Goal: Task Accomplishment & Management: Use online tool/utility

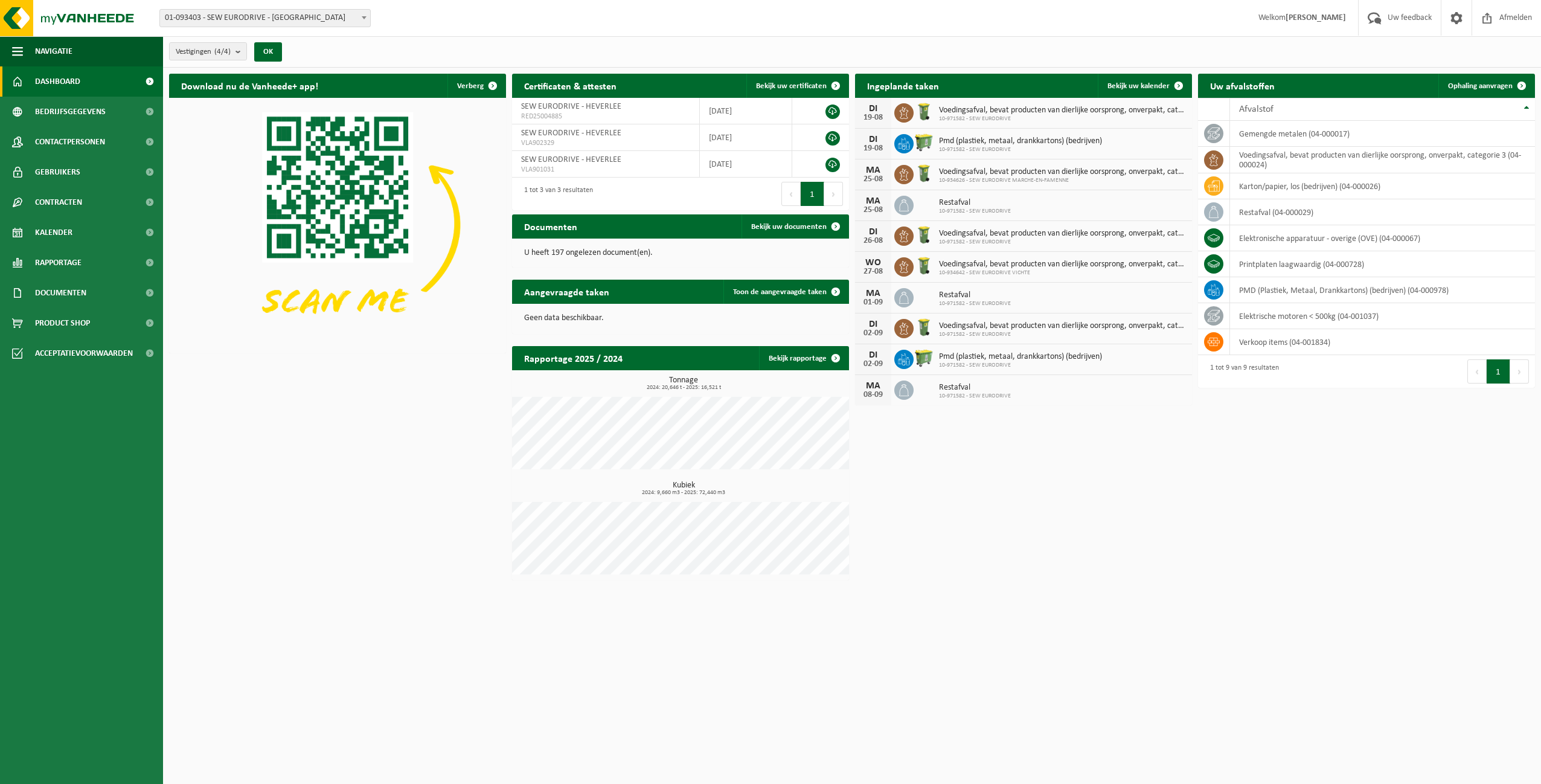
click at [304, 16] on span "01-093403 - SEW EURODRIVE - [GEOGRAPHIC_DATA]" at bounding box center [265, 18] width 210 height 17
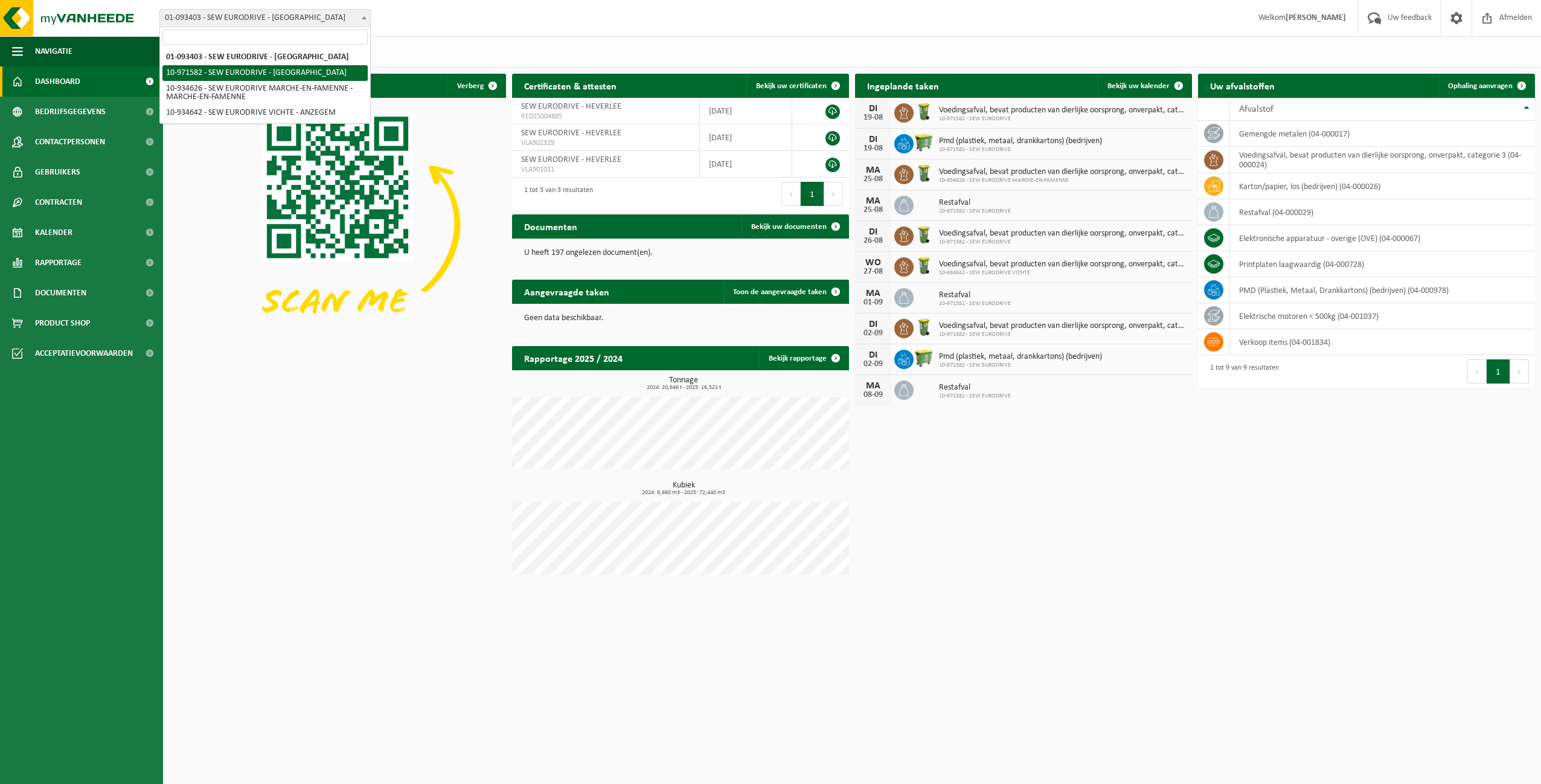
select select "155876"
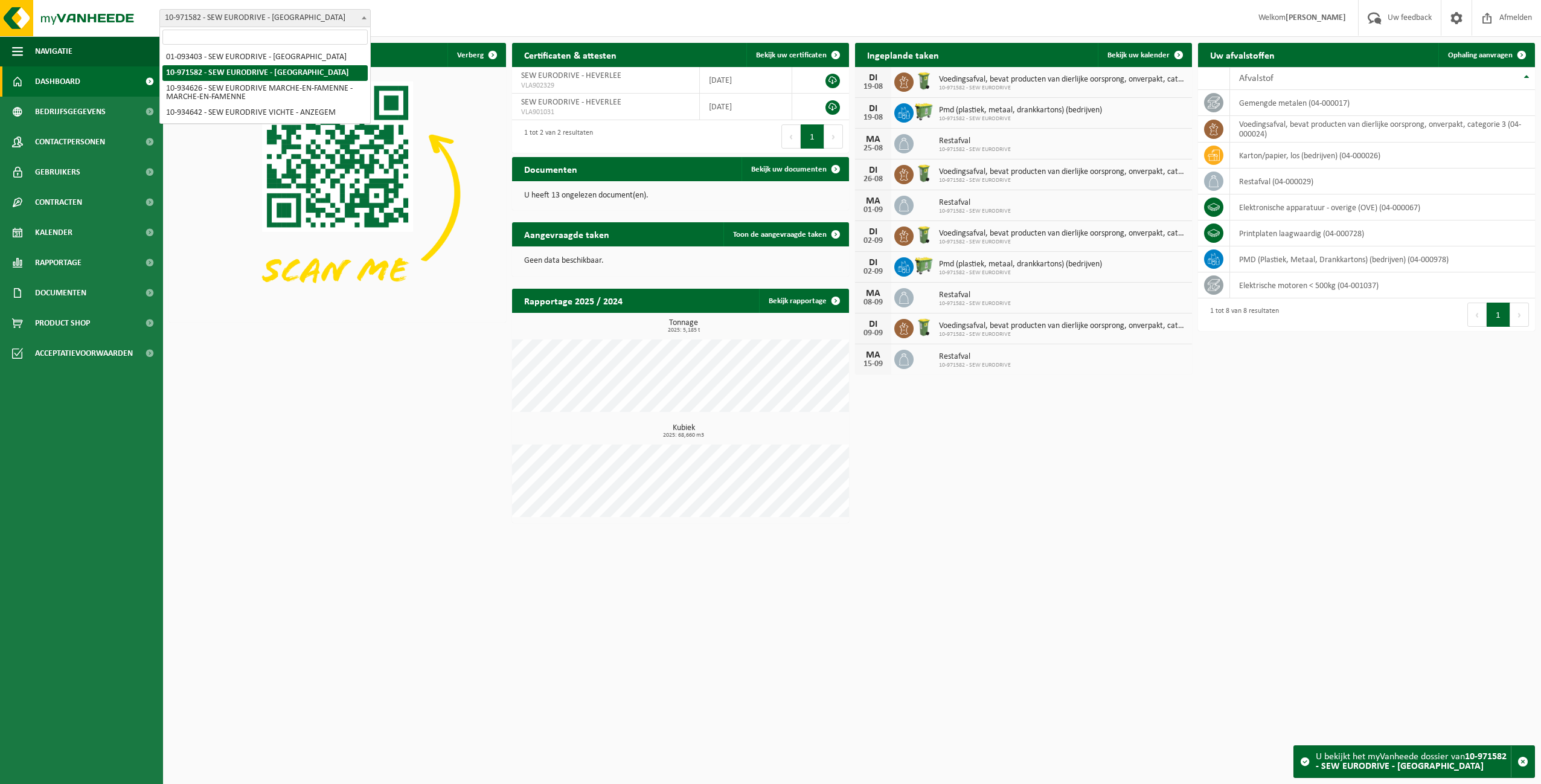
click at [280, 19] on span "10-971582 - SEW EURODRIVE - [GEOGRAPHIC_DATA]" at bounding box center [265, 18] width 210 height 17
select select "17850"
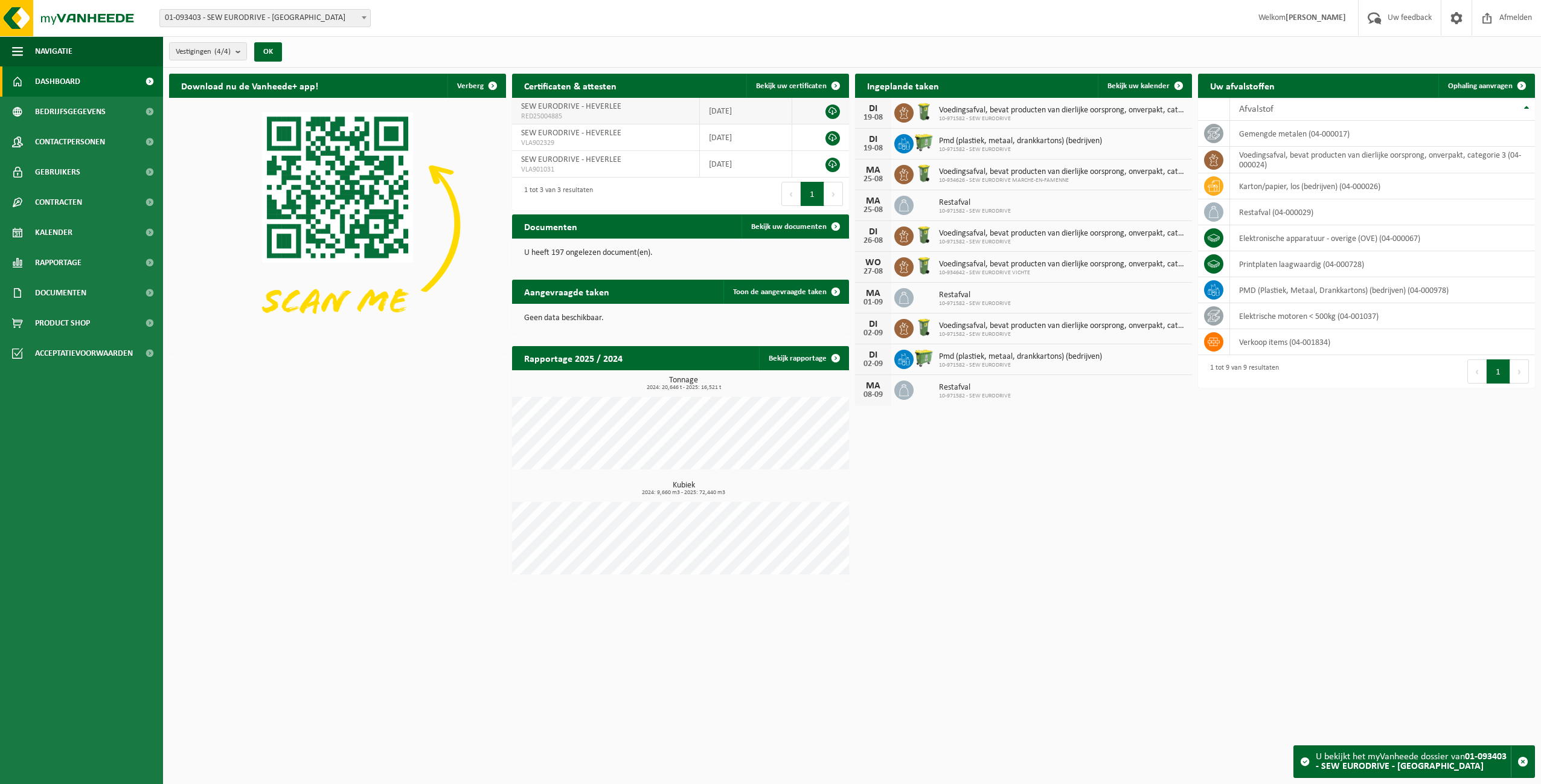
click at [833, 114] on link at bounding box center [833, 111] width 14 height 14
click at [200, 26] on span "01-093403 - SEW EURODRIVE - [GEOGRAPHIC_DATA]" at bounding box center [265, 18] width 210 height 17
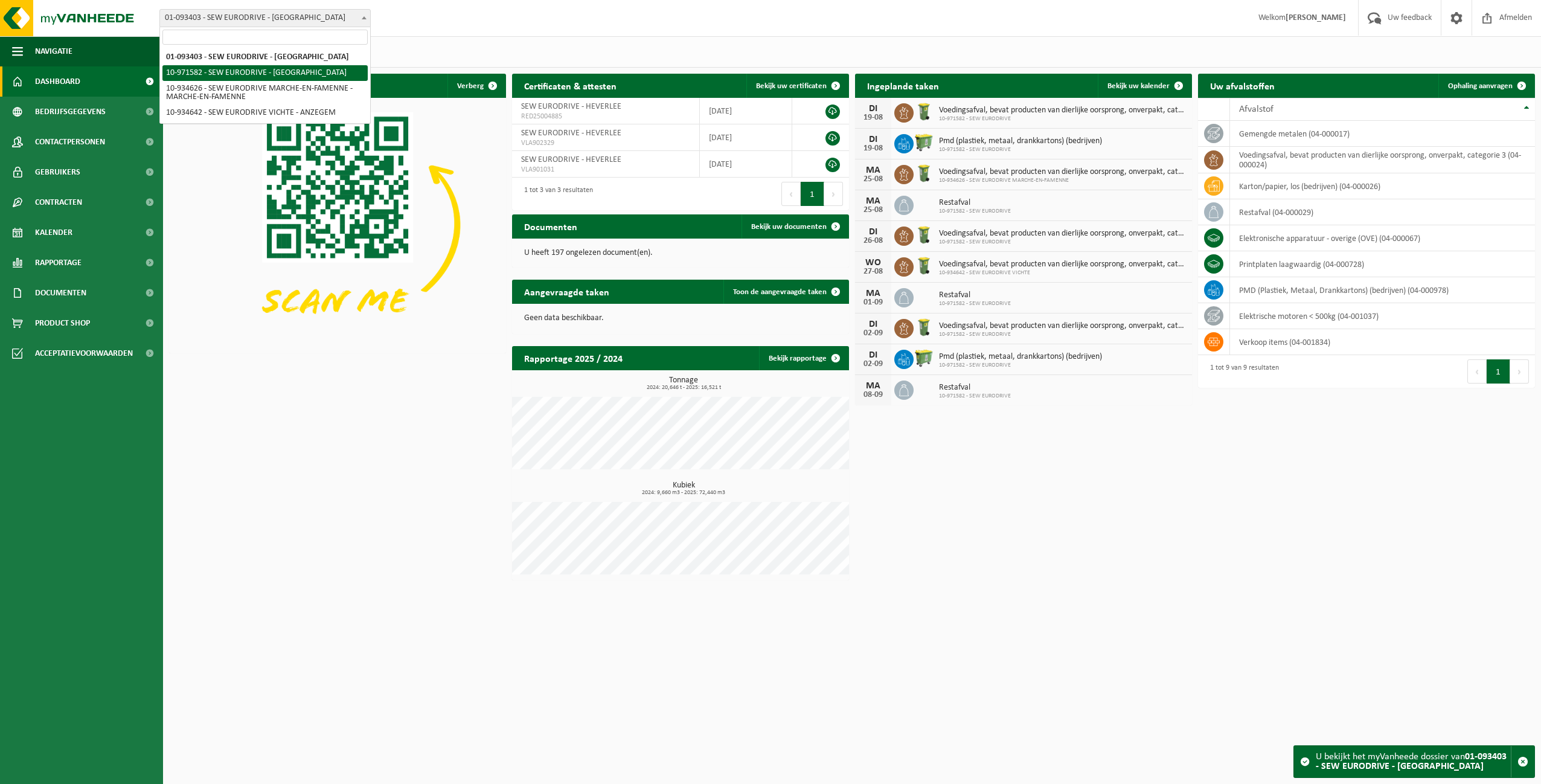
select select "155876"
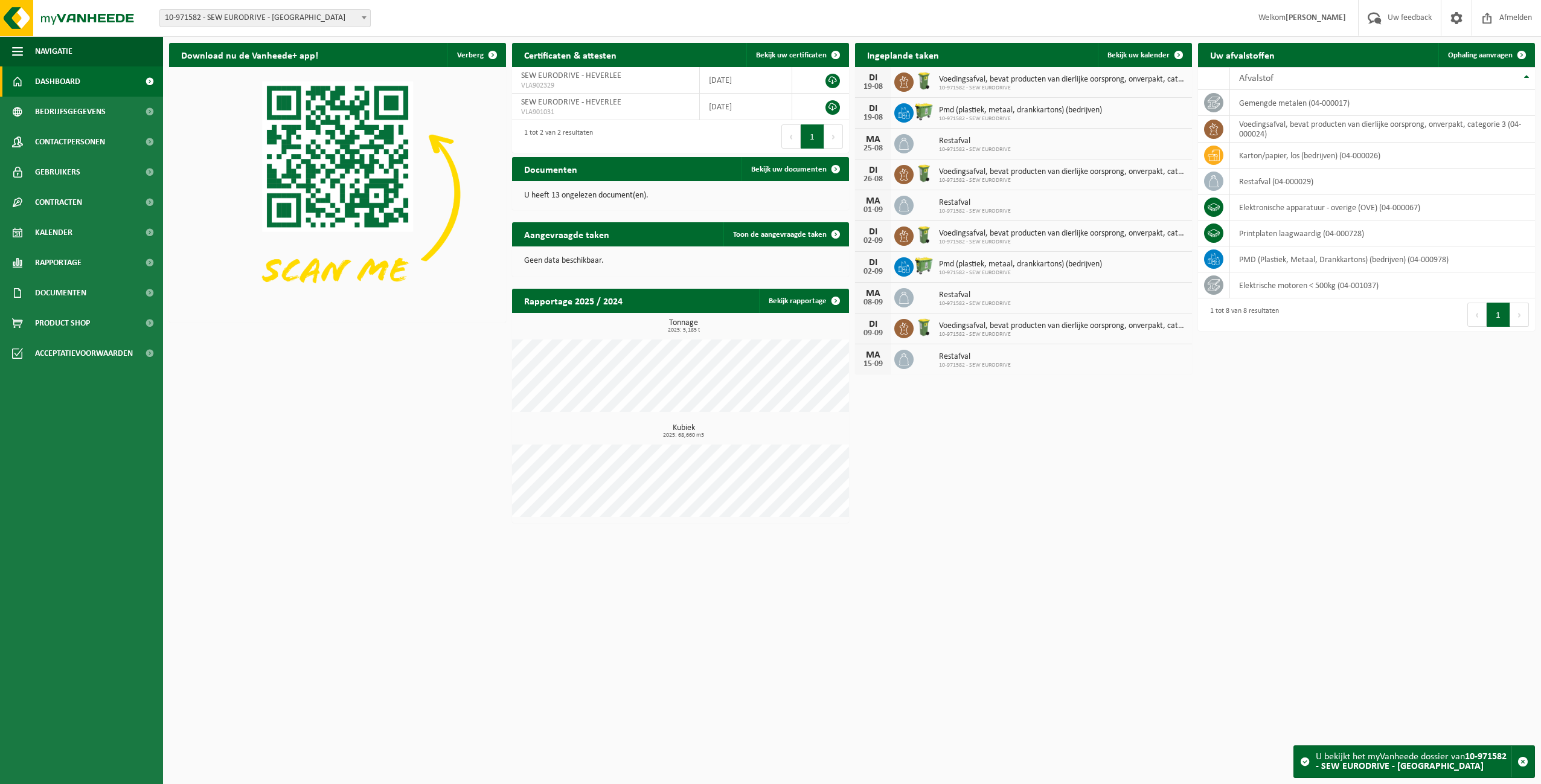
click at [262, 24] on span "10-971582 - SEW EURODRIVE - [GEOGRAPHIC_DATA]" at bounding box center [265, 18] width 210 height 17
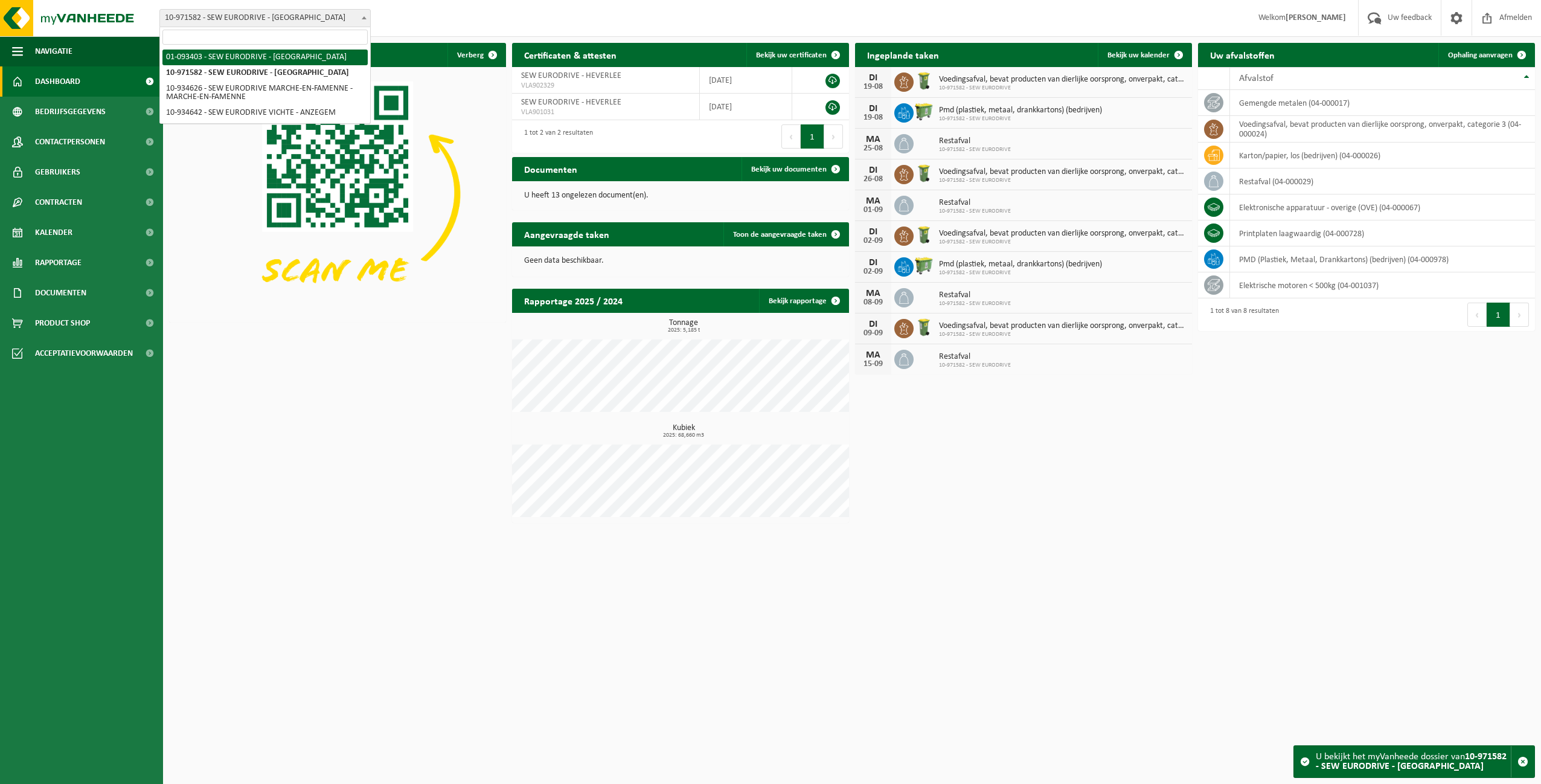
select select "17850"
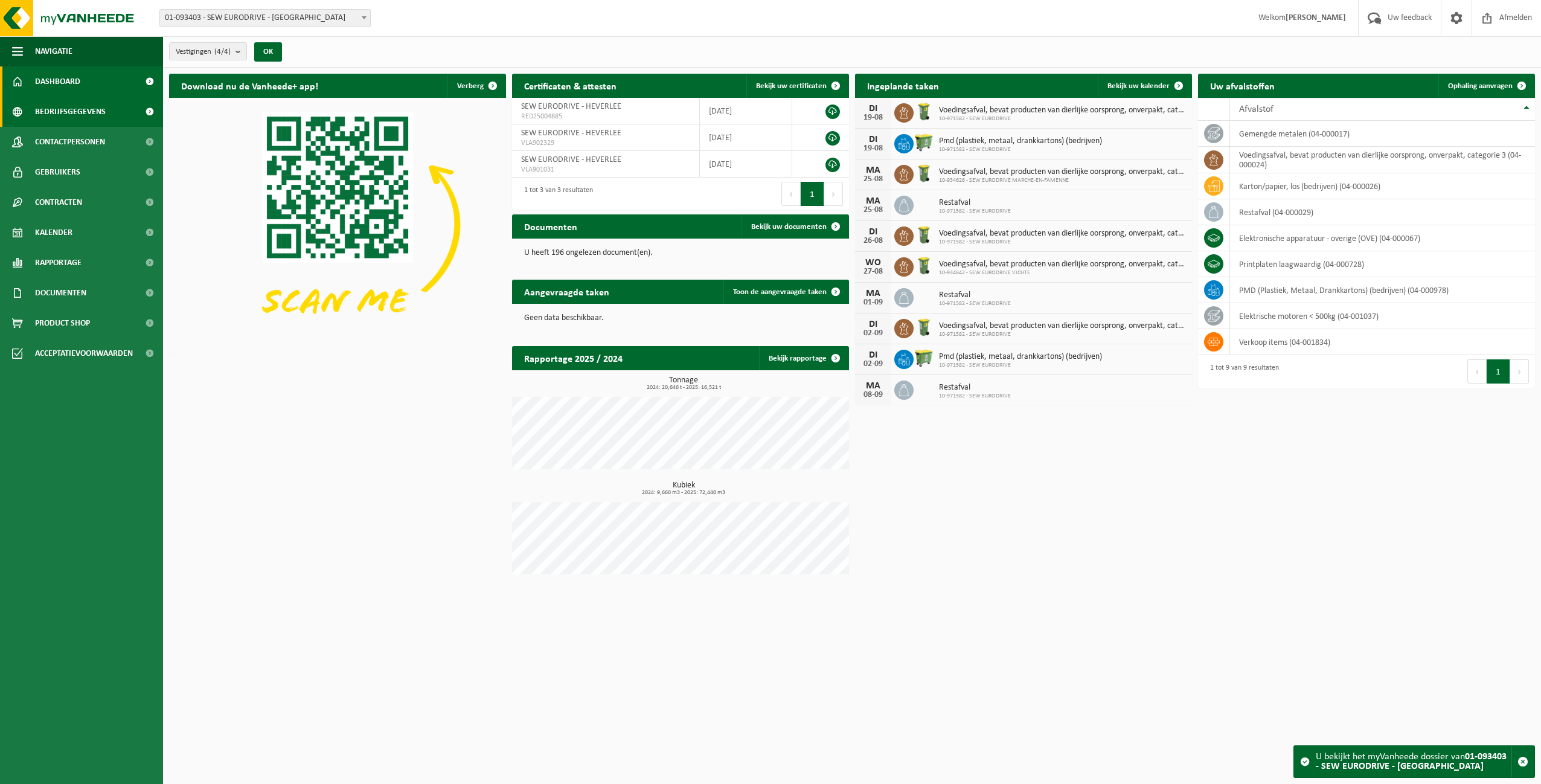
click at [49, 115] on span "Bedrijfsgegevens" at bounding box center [70, 112] width 70 height 30
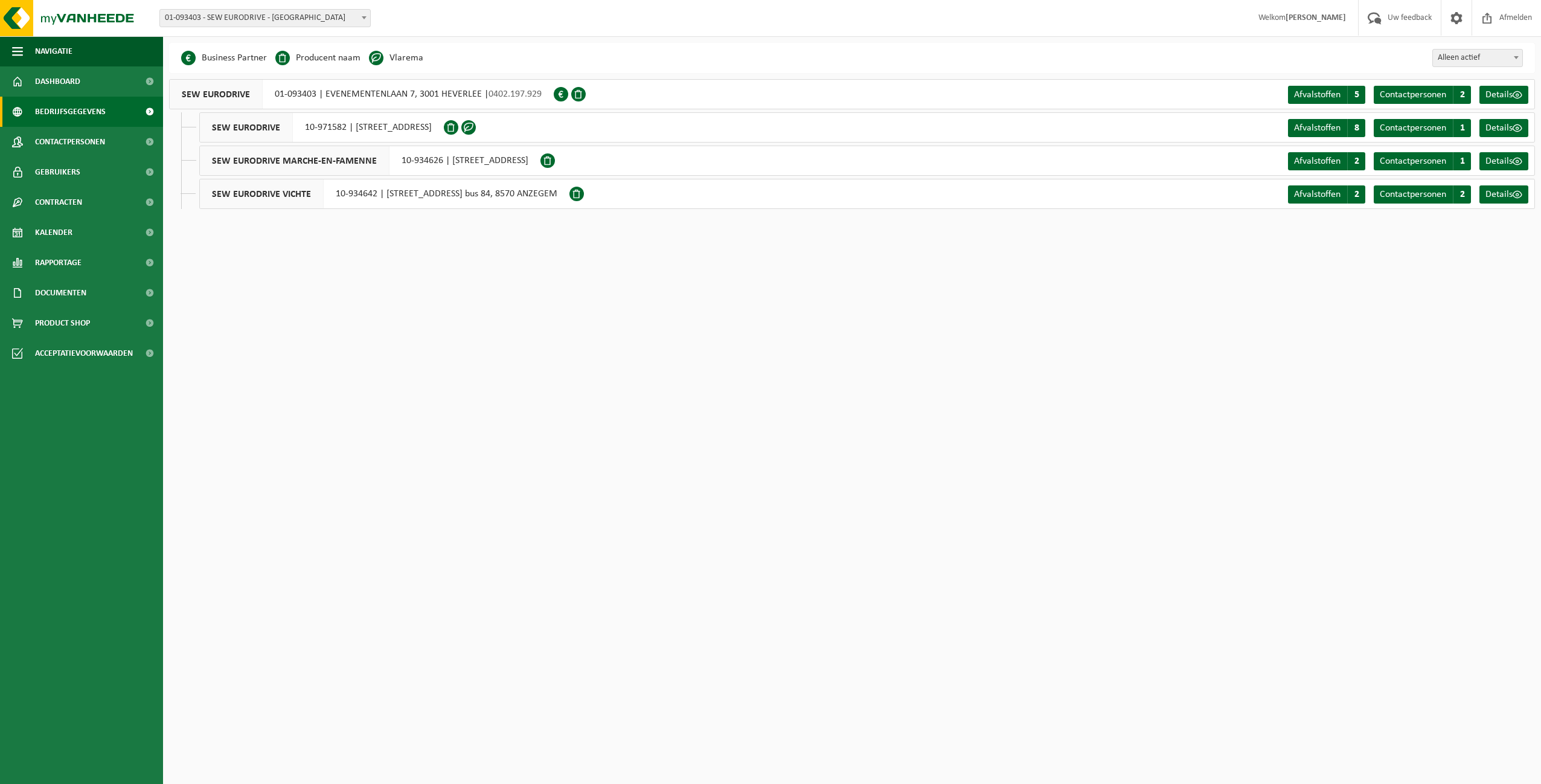
click at [229, 18] on span "01-093403 - SEW EURODRIVE - [GEOGRAPHIC_DATA]" at bounding box center [265, 18] width 210 height 17
click at [237, 12] on span "01-093403 - SEW EURODRIVE - [GEOGRAPHIC_DATA]" at bounding box center [265, 18] width 210 height 17
select select "155876"
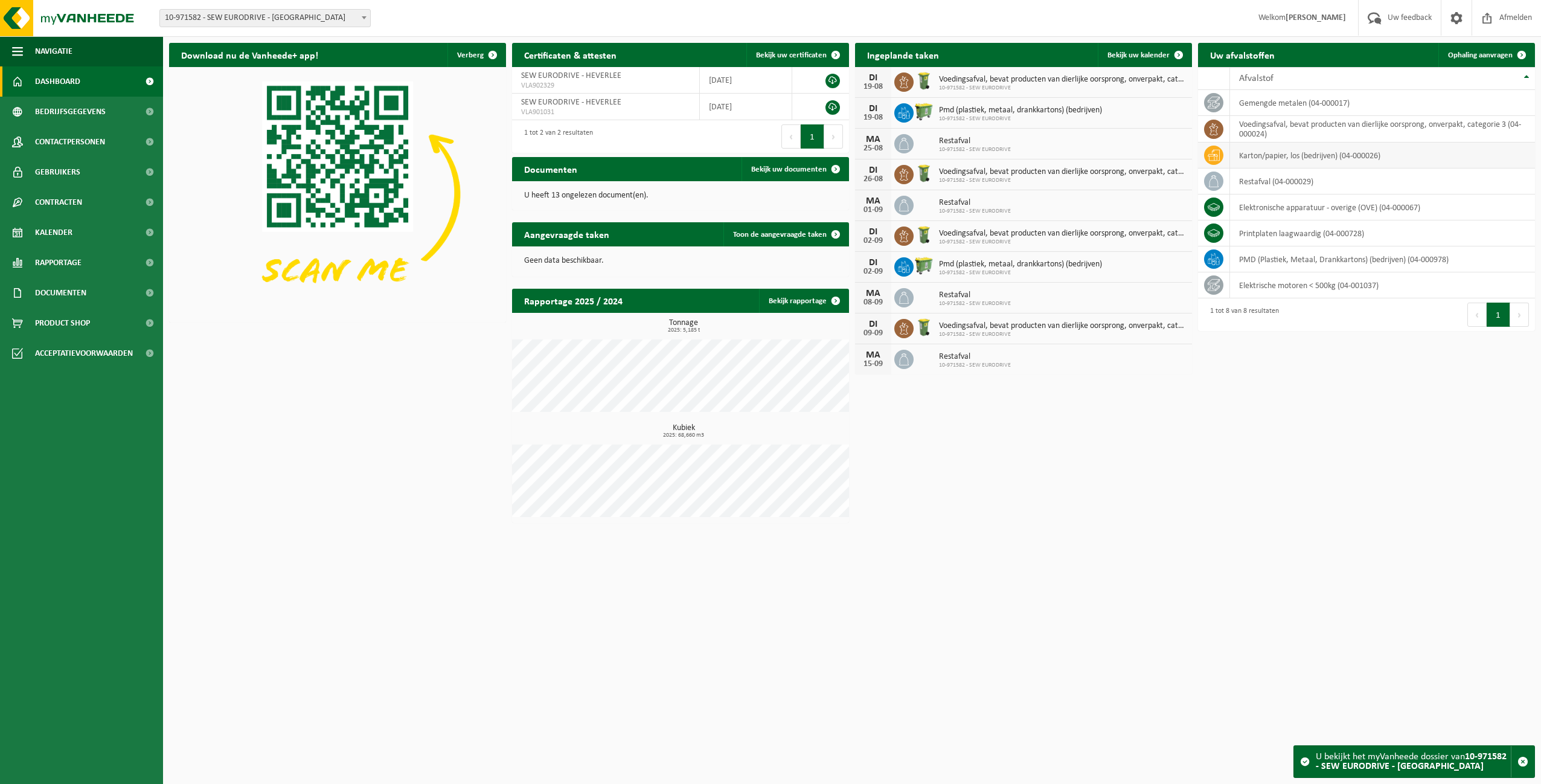
click at [1242, 156] on td "karton/papier, los (bedrijven) (04-000026)" at bounding box center [1382, 155] width 305 height 26
click at [1216, 155] on icon at bounding box center [1213, 155] width 12 height 12
click at [1467, 53] on span "Ophaling aanvragen" at bounding box center [1480, 55] width 65 height 8
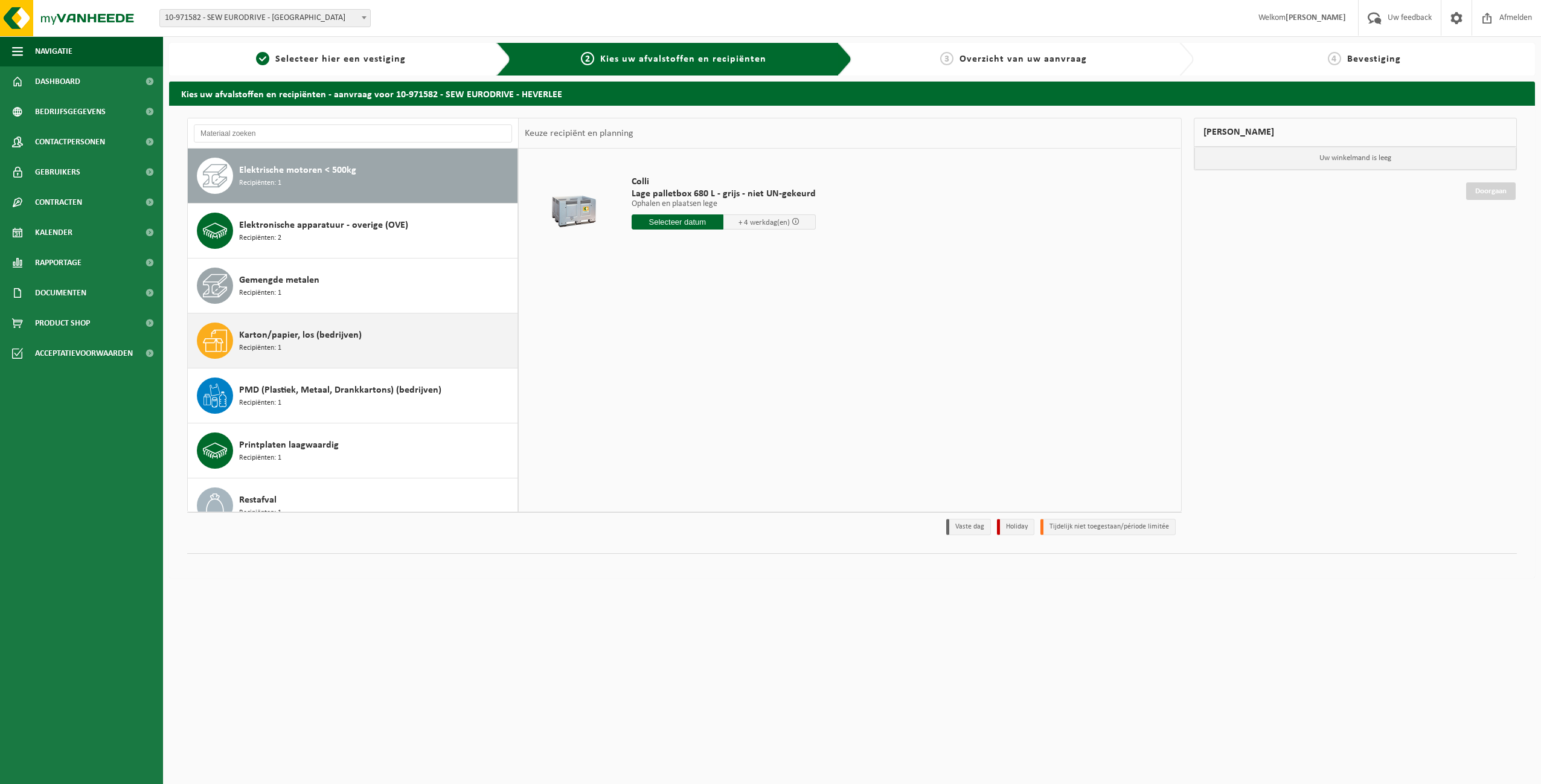
click at [296, 336] on span "Karton/papier, los (bedrijven)" at bounding box center [300, 335] width 123 height 14
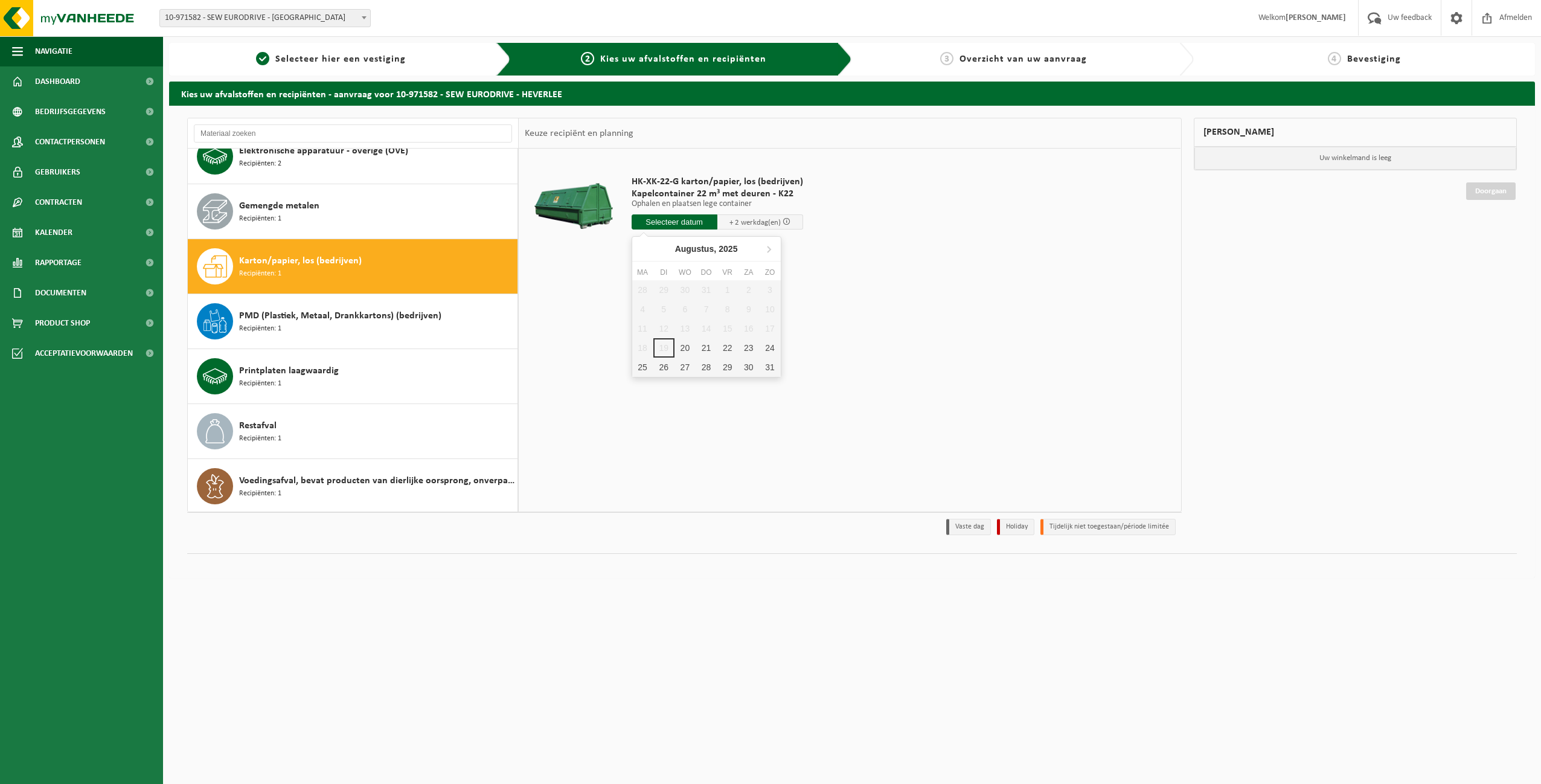
click at [666, 224] on input "text" at bounding box center [674, 222] width 86 height 15
click at [686, 348] on div "20" at bounding box center [685, 348] width 21 height 19
type input "Van 2025-08-20"
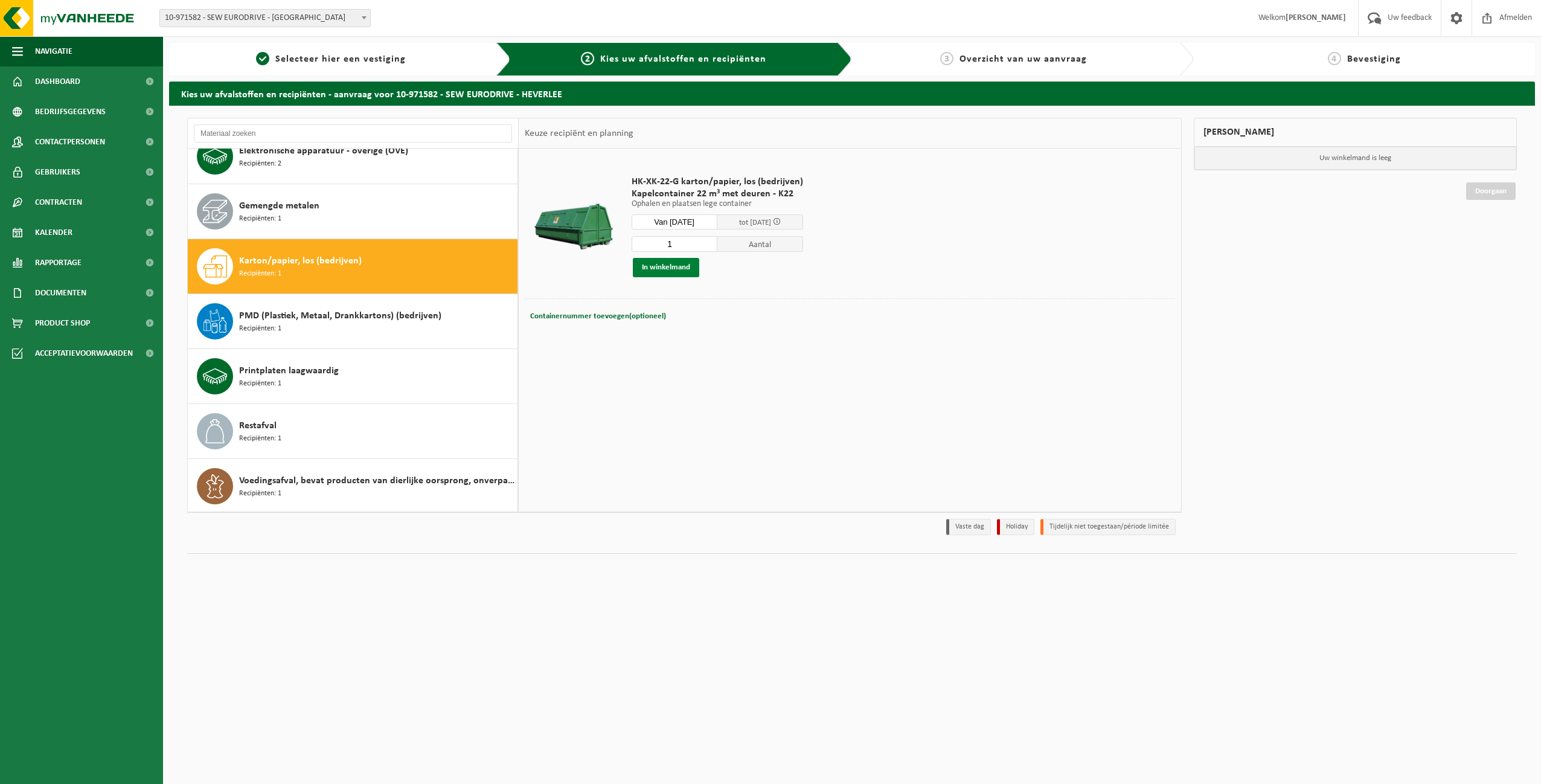
click at [650, 266] on button "In winkelmand" at bounding box center [666, 267] width 66 height 19
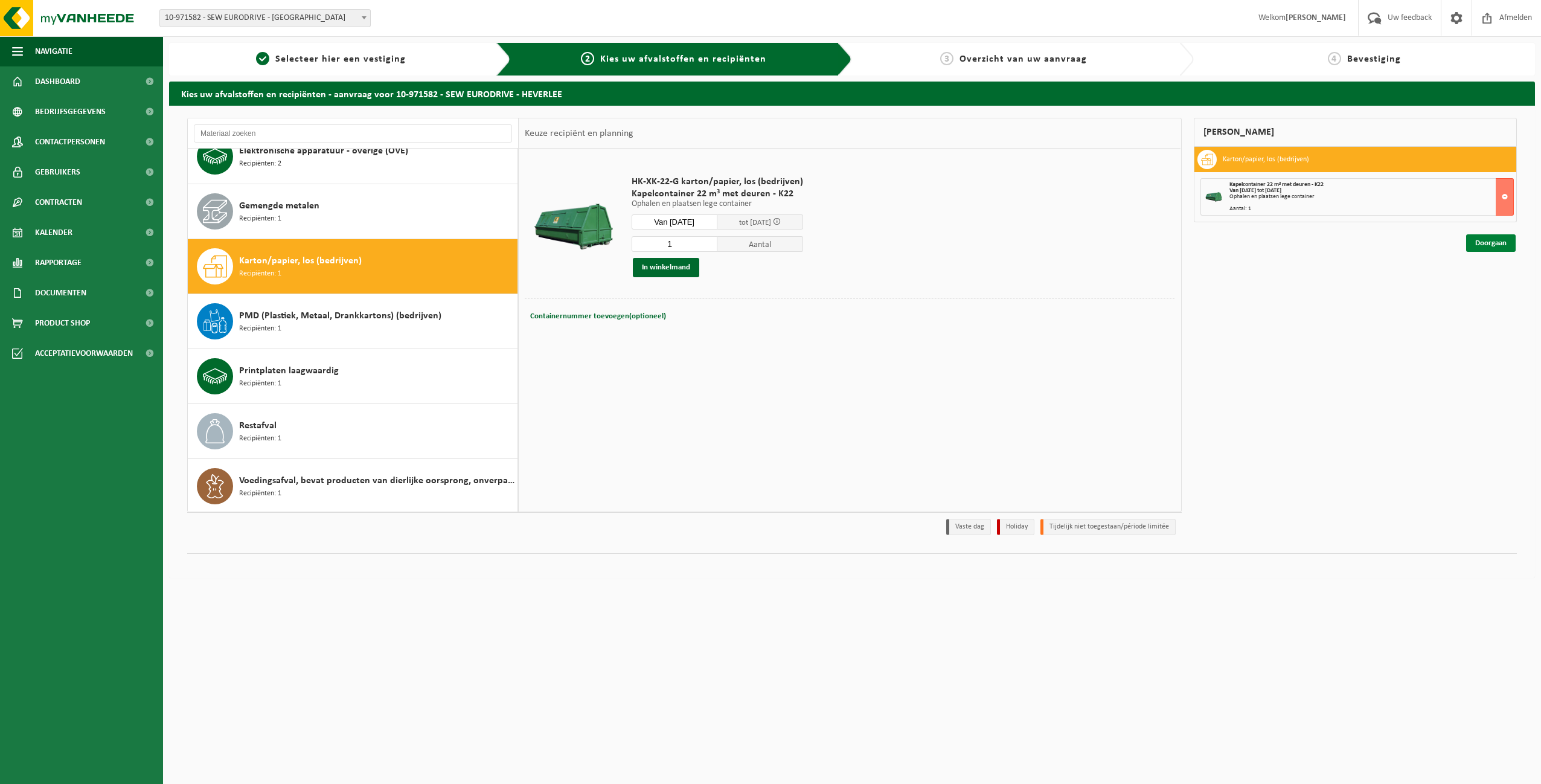
click at [1483, 240] on link "Doorgaan" at bounding box center [1491, 243] width 50 height 18
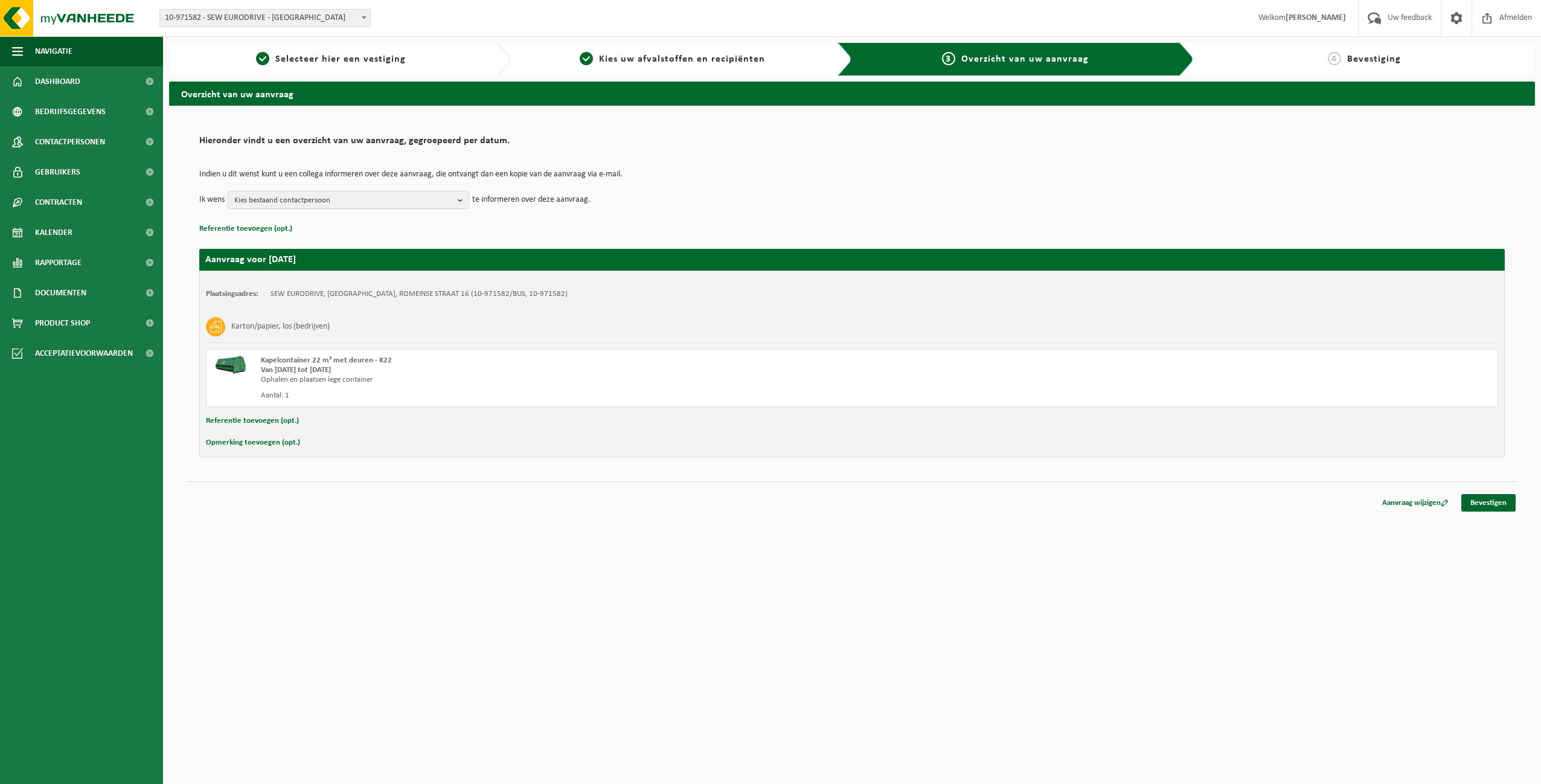
click at [392, 197] on span "Kies bestaand contactpersoon" at bounding box center [344, 200] width 219 height 18
click at [680, 173] on p "Indien u dit wenst kunt u een collega informeren over deze aanvraag, die ontvan…" at bounding box center [852, 175] width 1306 height 9
click at [1495, 502] on link "Bevestigen" at bounding box center [1488, 503] width 54 height 18
